Goal: Transaction & Acquisition: Obtain resource

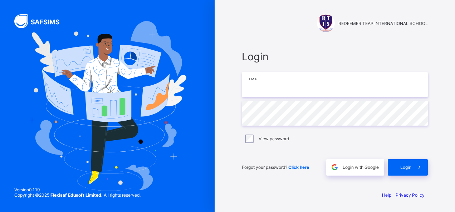
click at [300, 80] on input "email" at bounding box center [335, 84] width 186 height 25
type input "**********"
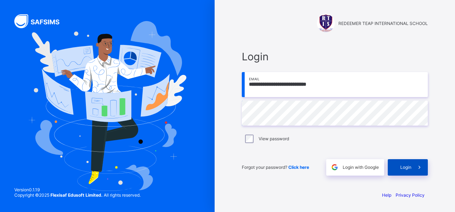
click at [408, 164] on div "Login" at bounding box center [408, 168] width 40 height 16
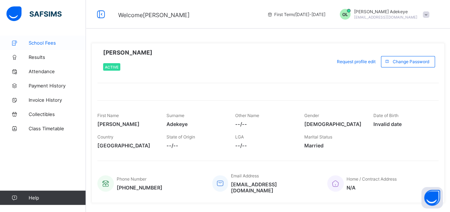
click at [47, 45] on span "School Fees" at bounding box center [57, 43] width 57 height 6
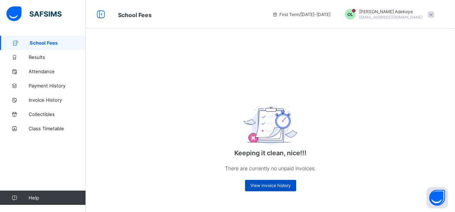
click at [258, 184] on span "View invoice history" at bounding box center [270, 185] width 40 height 5
click at [272, 188] on span "View invoice history" at bounding box center [270, 185] width 40 height 5
click at [42, 97] on span "Invoice History" at bounding box center [57, 100] width 57 height 6
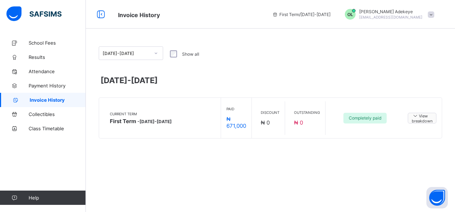
click at [423, 119] on span "View breakdown" at bounding box center [422, 118] width 21 height 11
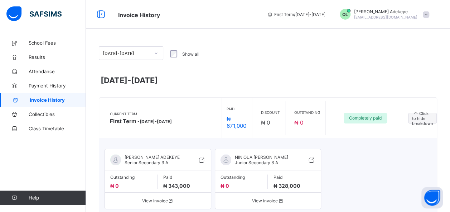
click at [161, 202] on span "View invoice" at bounding box center [157, 200] width 95 height 5
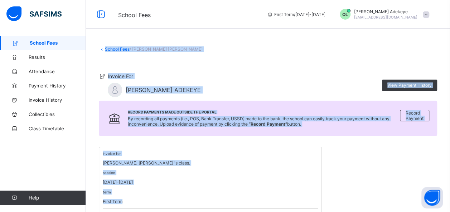
scroll to position [195, 0]
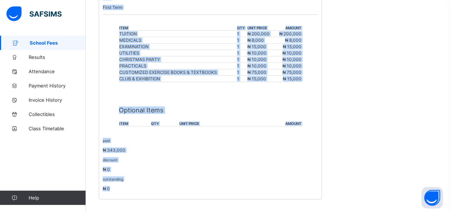
drag, startPoint x: 89, startPoint y: 49, endPoint x: 296, endPoint y: 192, distance: 251.5
click at [296, 192] on div "School Fees / [PERSON_NAME] ADEKEYE Invoice For [PERSON_NAME] ADEKEYE View Paym…" at bounding box center [268, 31] width 364 height 380
click at [390, 64] on div "invoice for [PERSON_NAME] [PERSON_NAME] 's class. session [DATE]-[DATE] term Fi…" at bounding box center [268, 75] width 338 height 247
drag, startPoint x: 449, startPoint y: 139, endPoint x: 456, endPoint y: 82, distance: 58.3
click at [450, 82] on html "School Fees First Term / [DATE]-[DATE] OL [PERSON_NAME] [EMAIL_ADDRESS][DOMAIN_…" at bounding box center [225, 13] width 450 height 416
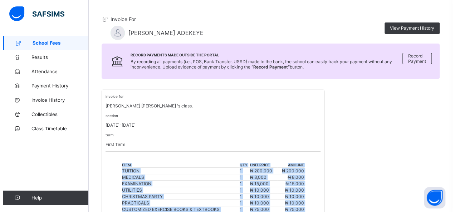
scroll to position [0, 0]
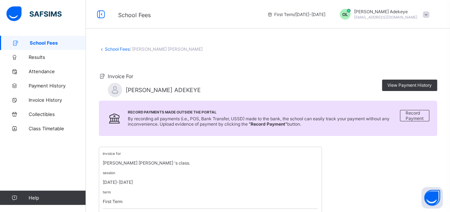
click at [429, 13] on span at bounding box center [425, 14] width 6 height 6
click at [420, 88] on div "View Payment History" at bounding box center [409, 85] width 55 height 11
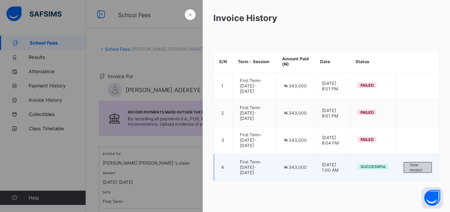
click at [416, 166] on span "View receipt" at bounding box center [417, 168] width 17 height 10
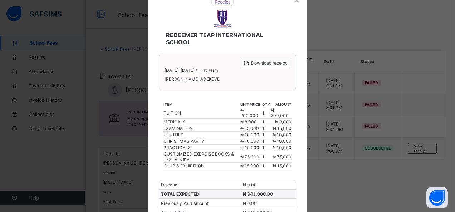
scroll to position [29, 0]
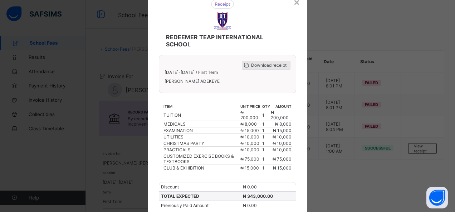
click at [264, 64] on span "Download receipt" at bounding box center [268, 65] width 35 height 5
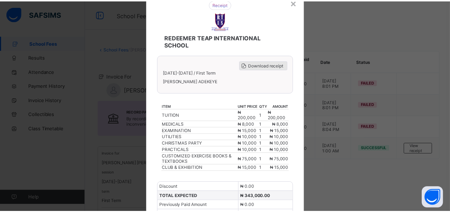
scroll to position [0, 0]
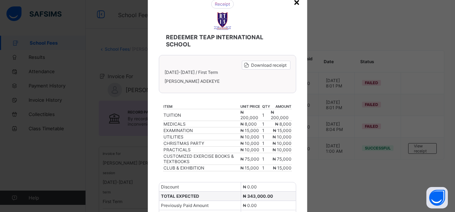
click at [293, 3] on div "×" at bounding box center [296, 2] width 7 height 12
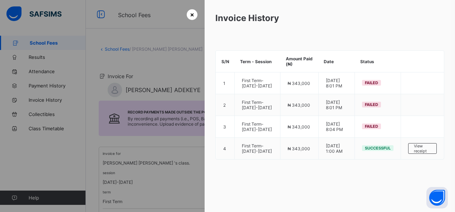
click at [191, 17] on span "×" at bounding box center [192, 15] width 4 height 8
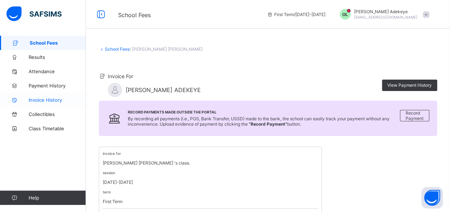
click at [44, 98] on span "Invoice History" at bounding box center [57, 100] width 57 height 6
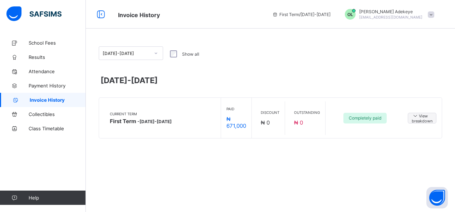
click at [425, 123] on div "Current Term First Term - [DATE]-[DATE] Paid ₦ 671,000 Discount ₦ 0 Outstanding…" at bounding box center [270, 118] width 343 height 40
click at [425, 122] on span "View breakdown" at bounding box center [422, 118] width 21 height 11
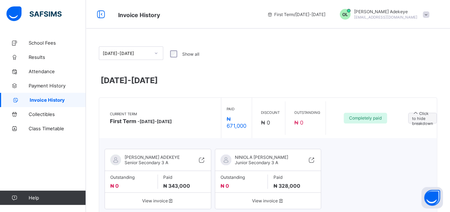
click at [268, 200] on span "View invoice" at bounding box center [267, 200] width 95 height 5
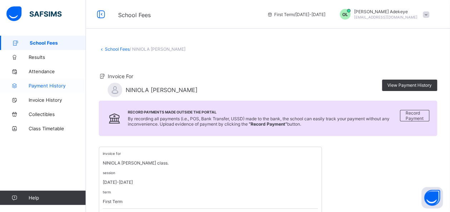
click at [50, 83] on link "Payment History" at bounding box center [43, 86] width 86 height 14
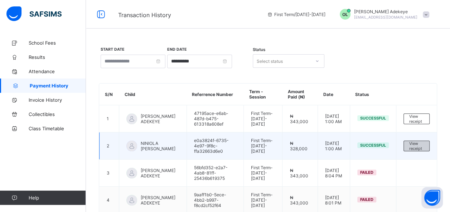
click at [423, 142] on span "View receipt" at bounding box center [416, 146] width 15 height 10
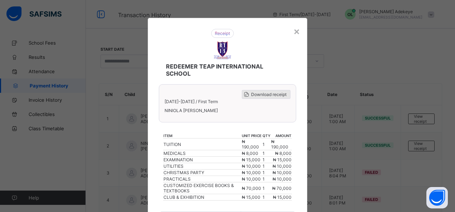
click at [270, 91] on div "Download receipt" at bounding box center [266, 94] width 49 height 9
click at [294, 34] on div "×" at bounding box center [296, 31] width 7 height 12
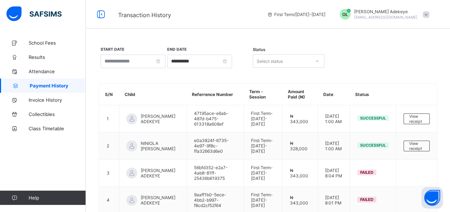
click at [252, 31] on div "**********" at bounding box center [268, 207] width 364 height 415
